Goal: Find specific page/section: Find specific page/section

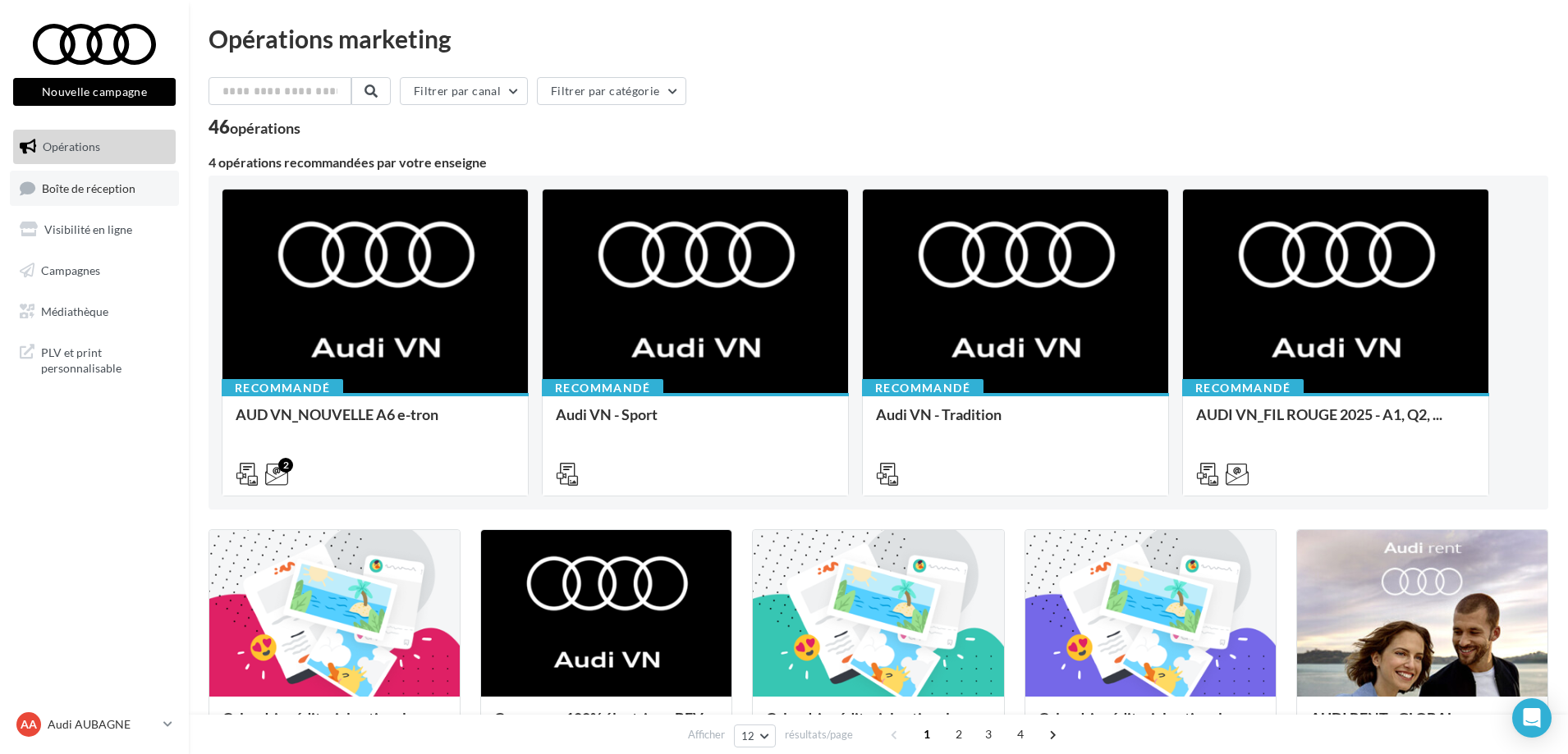
click at [122, 179] on link "Boîte de réception" at bounding box center [95, 188] width 169 height 35
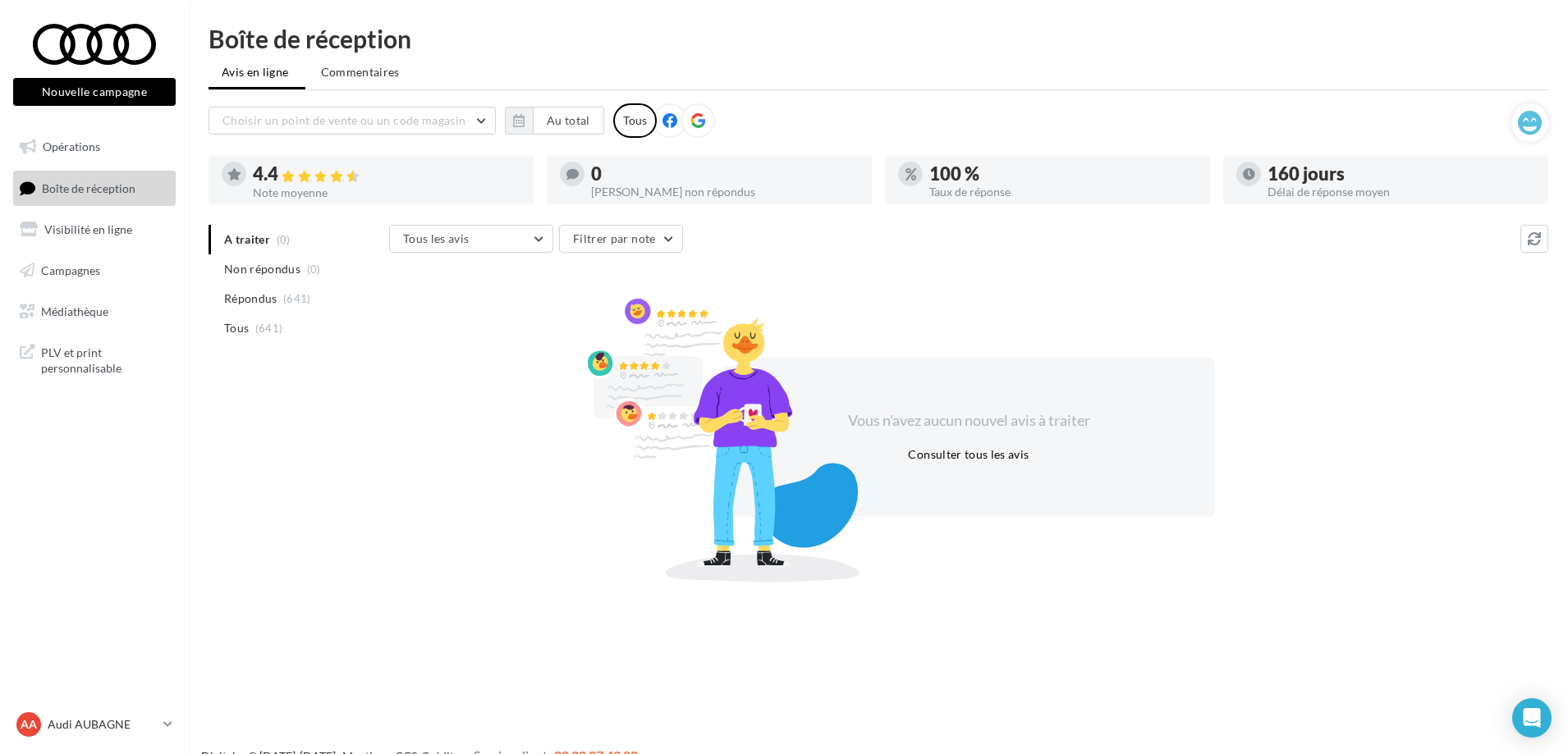
click at [122, 179] on link "Boîte de réception" at bounding box center [95, 188] width 169 height 35
